Goal: Task Accomplishment & Management: Use online tool/utility

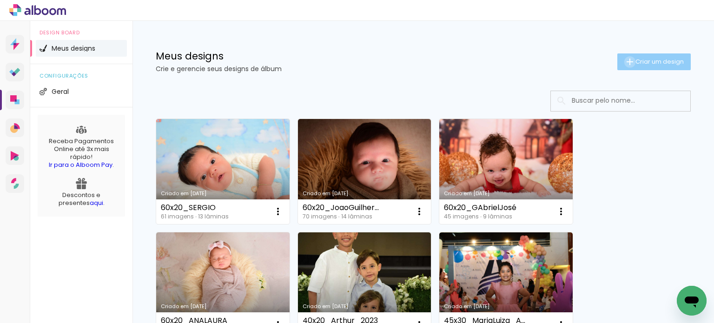
click at [624, 62] on iron-icon at bounding box center [629, 61] width 11 height 11
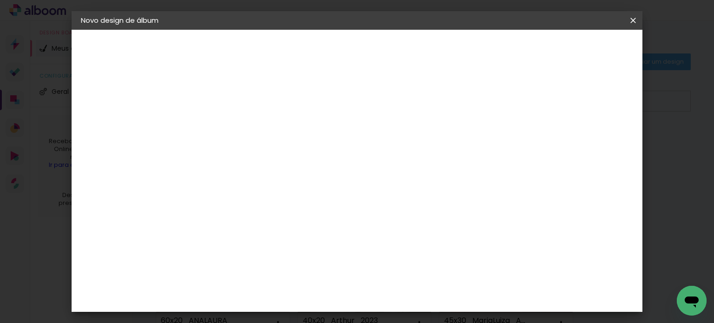
click at [233, 124] on input at bounding box center [233, 125] width 0 height 14
click at [233, 126] on input "60X20_heLENA" at bounding box center [233, 125] width 0 height 14
type input "60X20_HeLENA"
type paper-input "60X20_HeLENA"
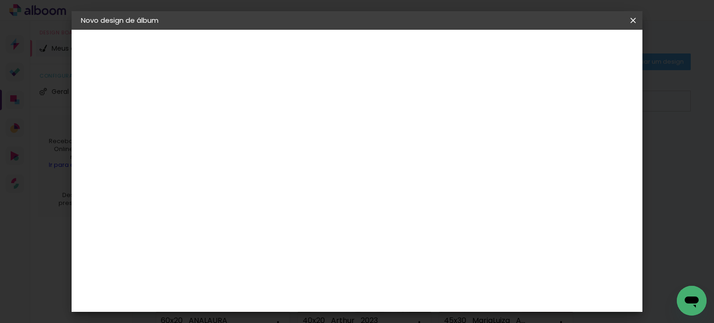
click at [0, 0] on slot "Avançar" at bounding box center [0, 0] width 0 height 0
click at [407, 139] on paper-item "Tamanho Livre" at bounding box center [362, 141] width 89 height 20
click at [0, 0] on slot "Avançar" at bounding box center [0, 0] width 0 height 0
click at [204, 256] on input "30" at bounding box center [204, 256] width 24 height 14
type input "20"
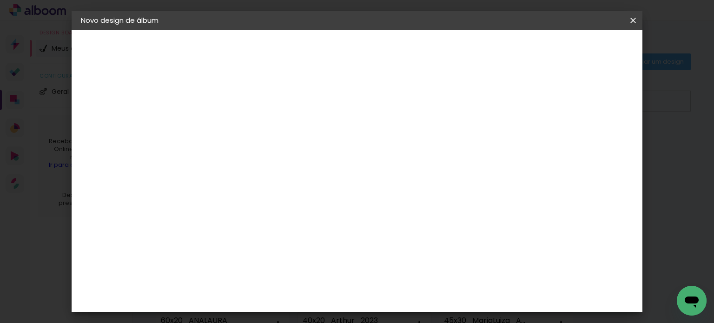
type paper-input "20"
type input "4"
type paper-input "4"
click at [591, 143] on input "4" at bounding box center [587, 140] width 17 height 14
type input "3"
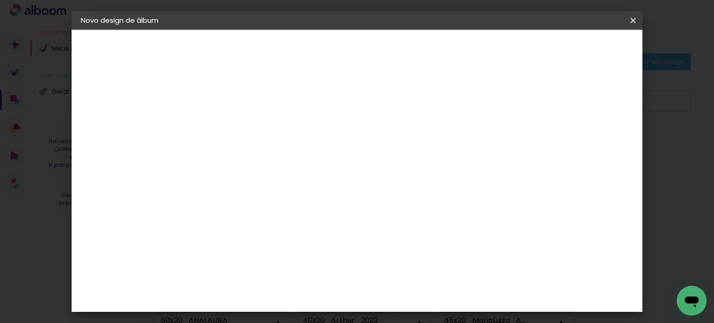
type paper-input "3"
click at [591, 143] on input "3" at bounding box center [587, 140] width 17 height 14
type input "2"
type paper-input "2"
click at [592, 143] on input "2" at bounding box center [588, 140] width 17 height 14
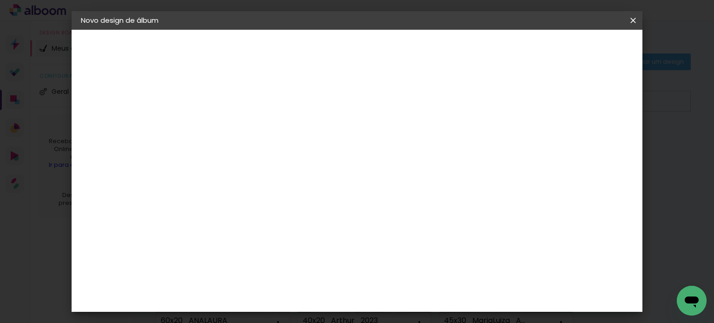
type input "1"
type paper-input "1"
click at [592, 143] on input "1" at bounding box center [589, 140] width 17 height 14
type input "0"
click at [592, 143] on input "0" at bounding box center [591, 140] width 17 height 14
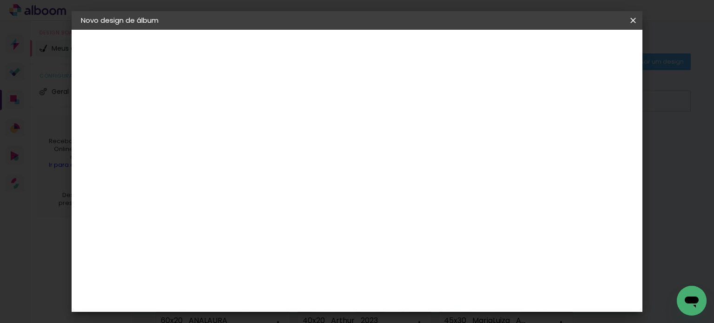
click at [575, 51] on span "Iniciar design" at bounding box center [554, 49] width 42 height 7
